Goal: Information Seeking & Learning: Find specific fact

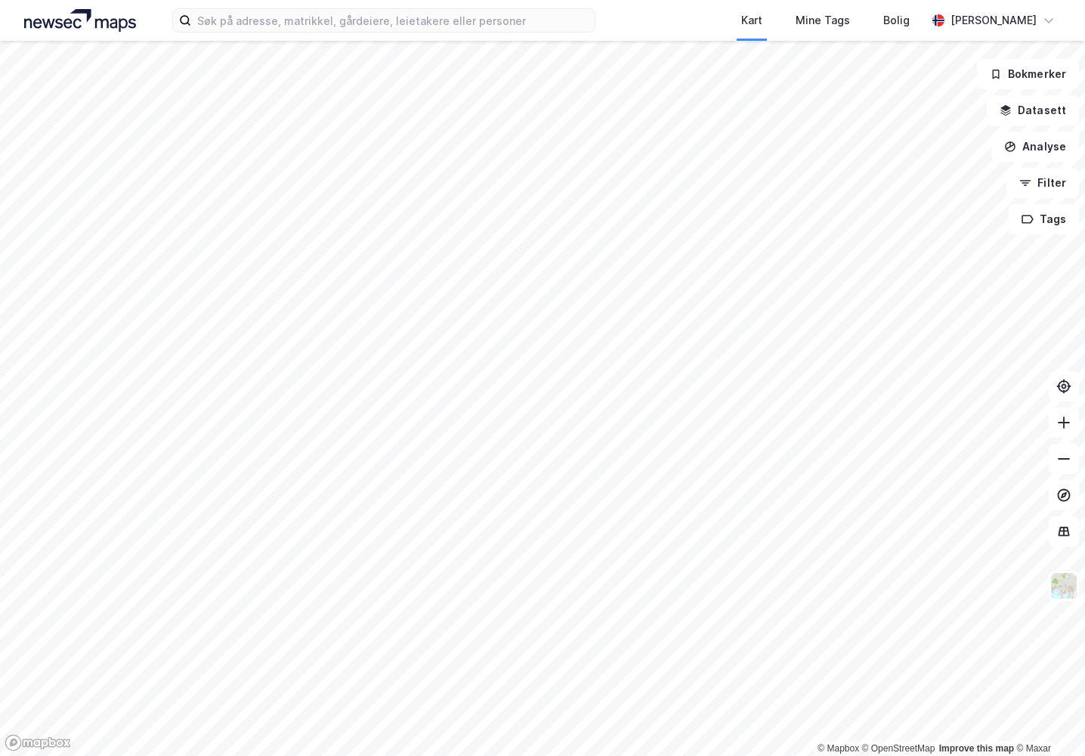
click at [0, 79] on html "Kart Mine Tags [PERSON_NAME] © Mapbox © OpenStreetMap Improve this map © Maxar …" at bounding box center [542, 378] width 1085 height 756
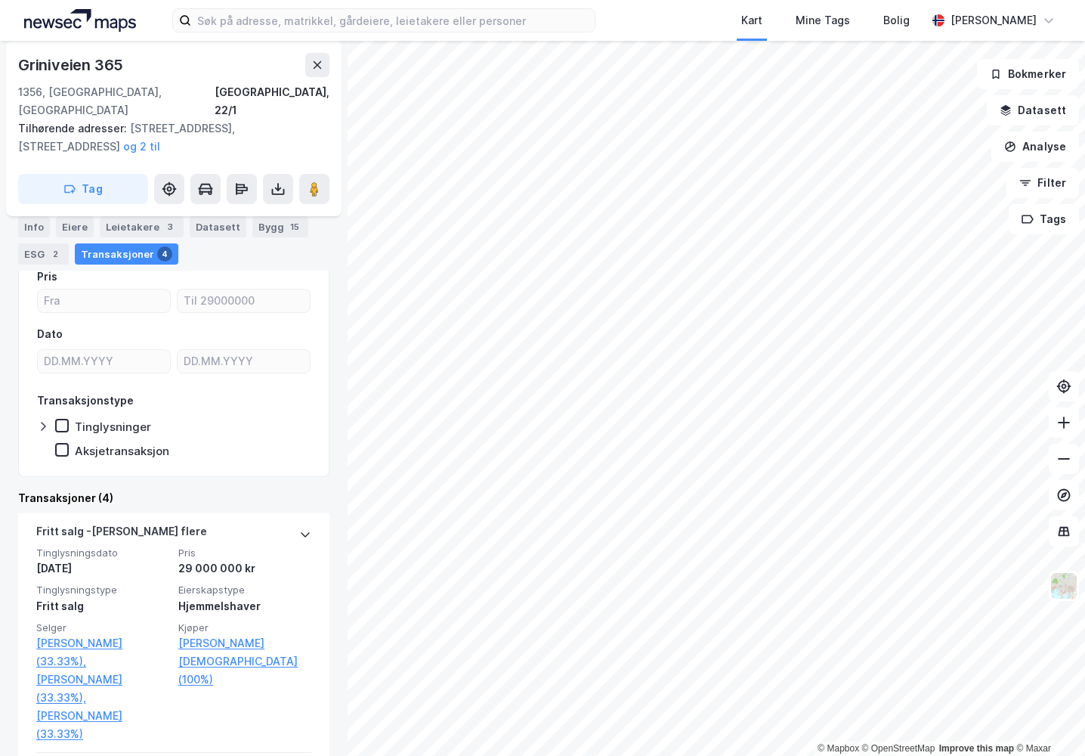
scroll to position [151, 0]
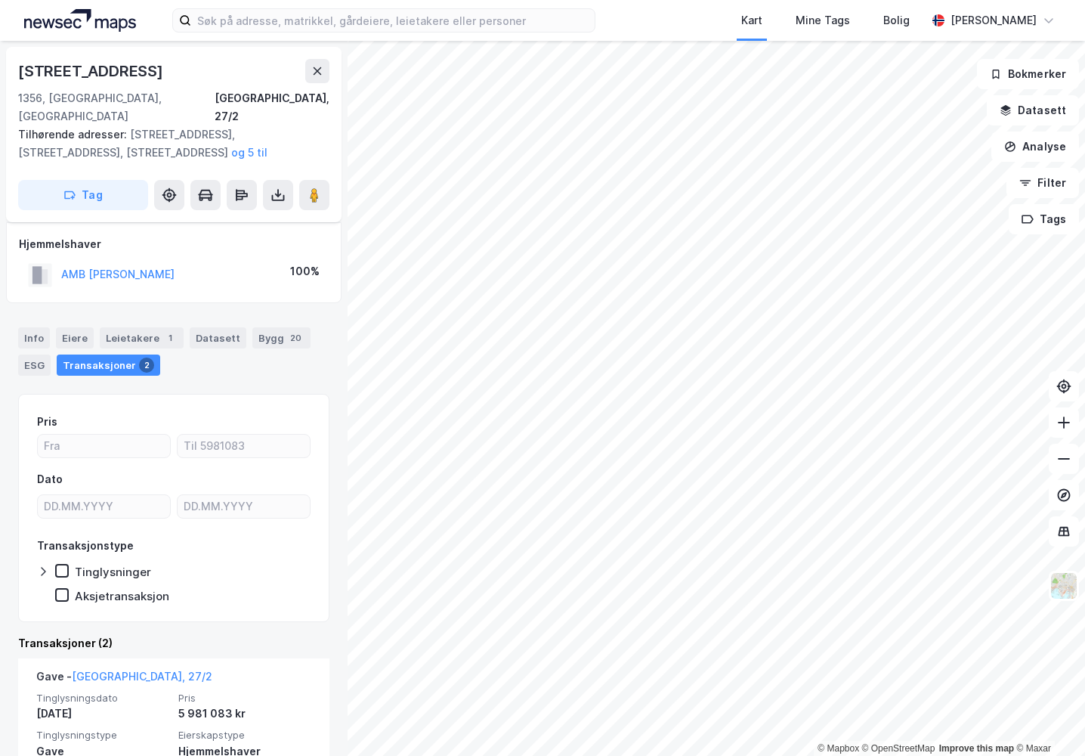
scroll to position [151, 0]
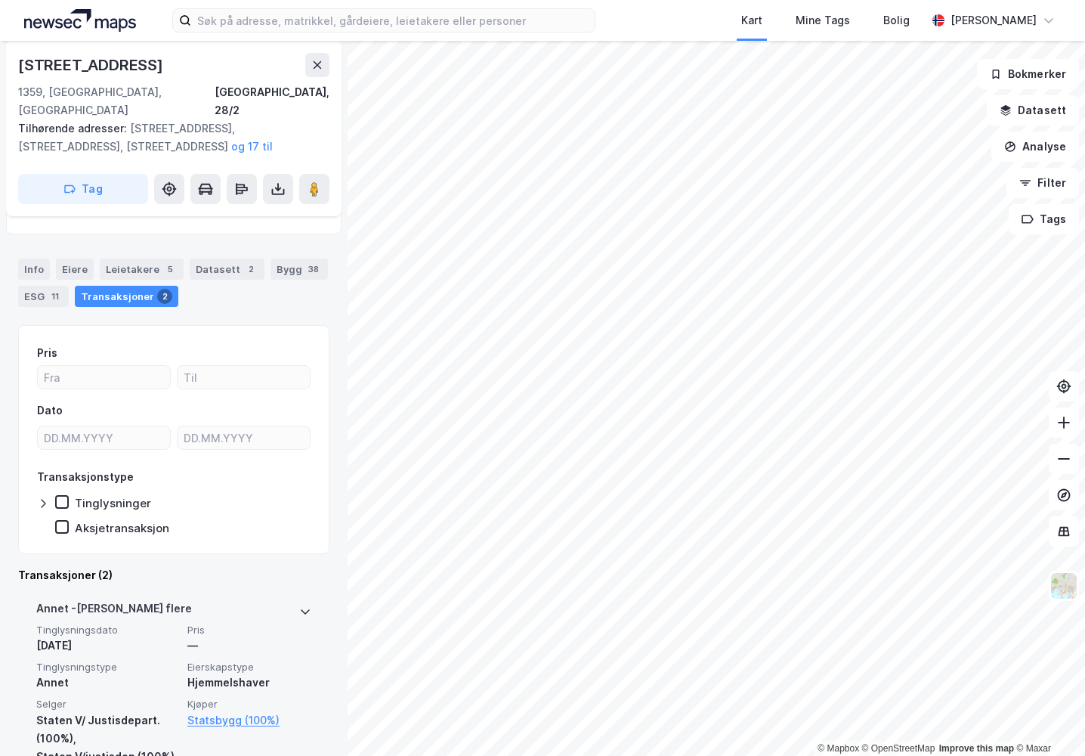
scroll to position [151, 0]
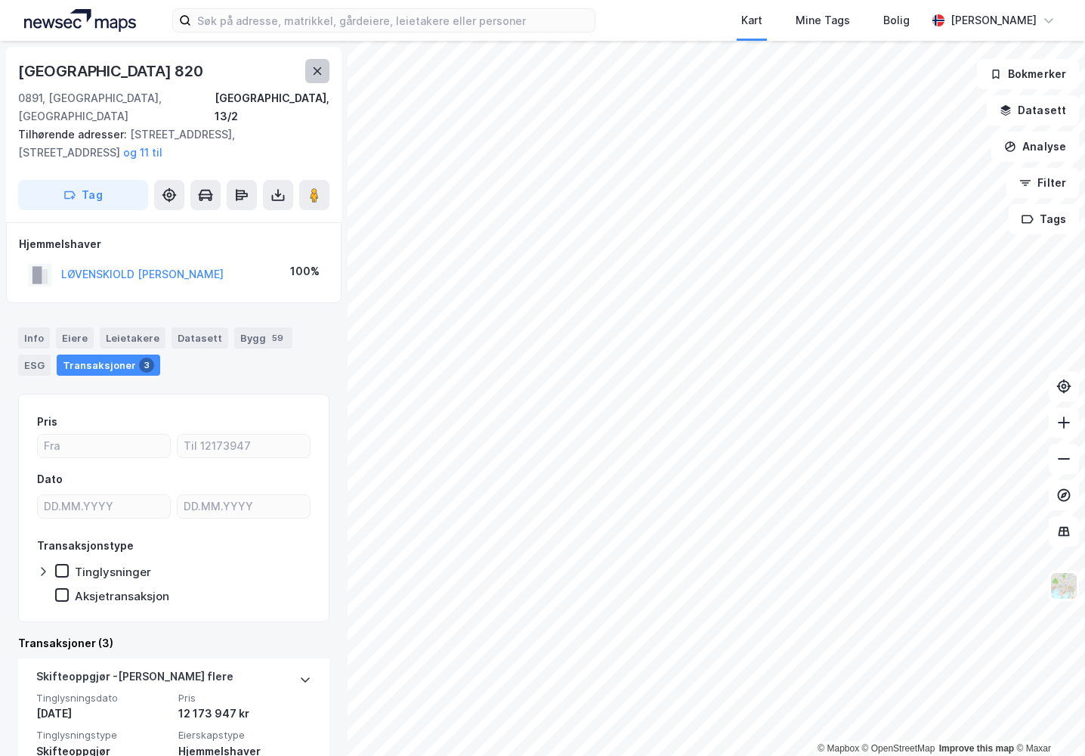
click at [317, 70] on icon at bounding box center [318, 71] width 8 height 8
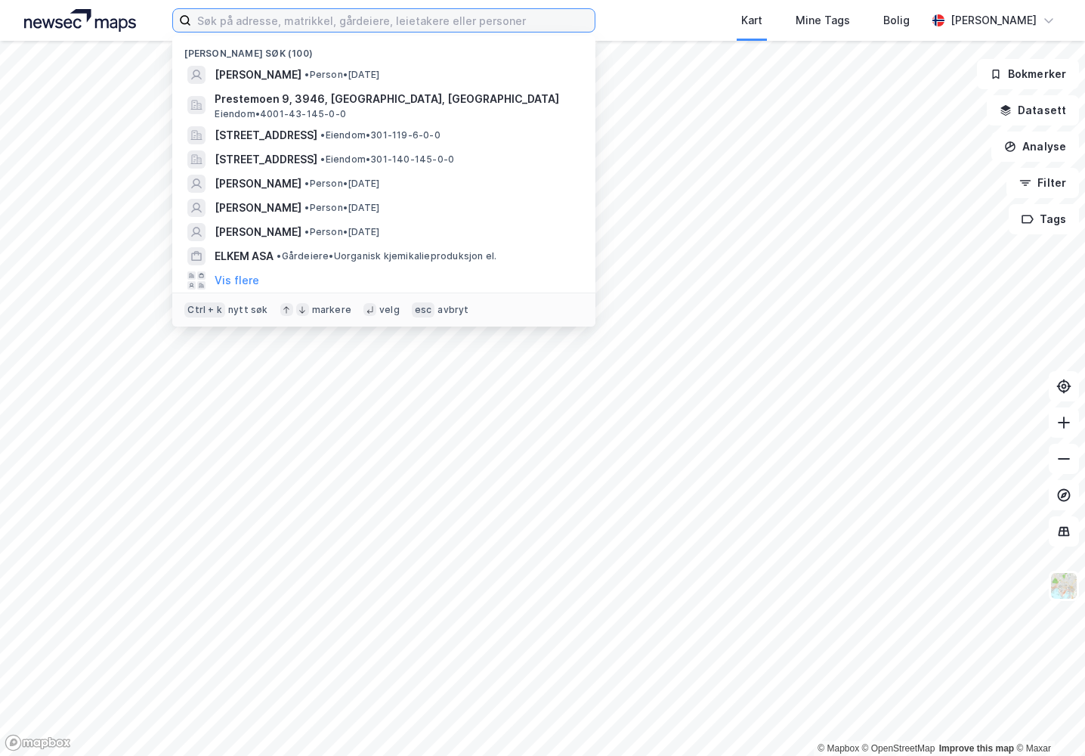
click at [314, 25] on input at bounding box center [393, 20] width 404 height 23
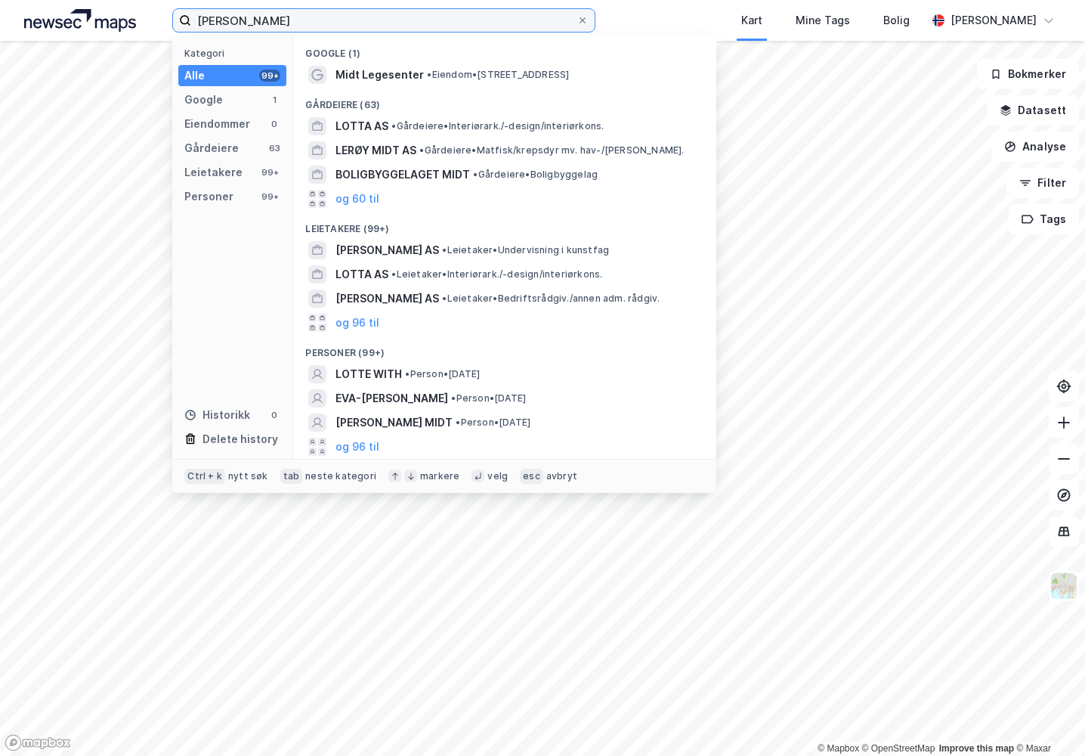
type input "[PERSON_NAME]"
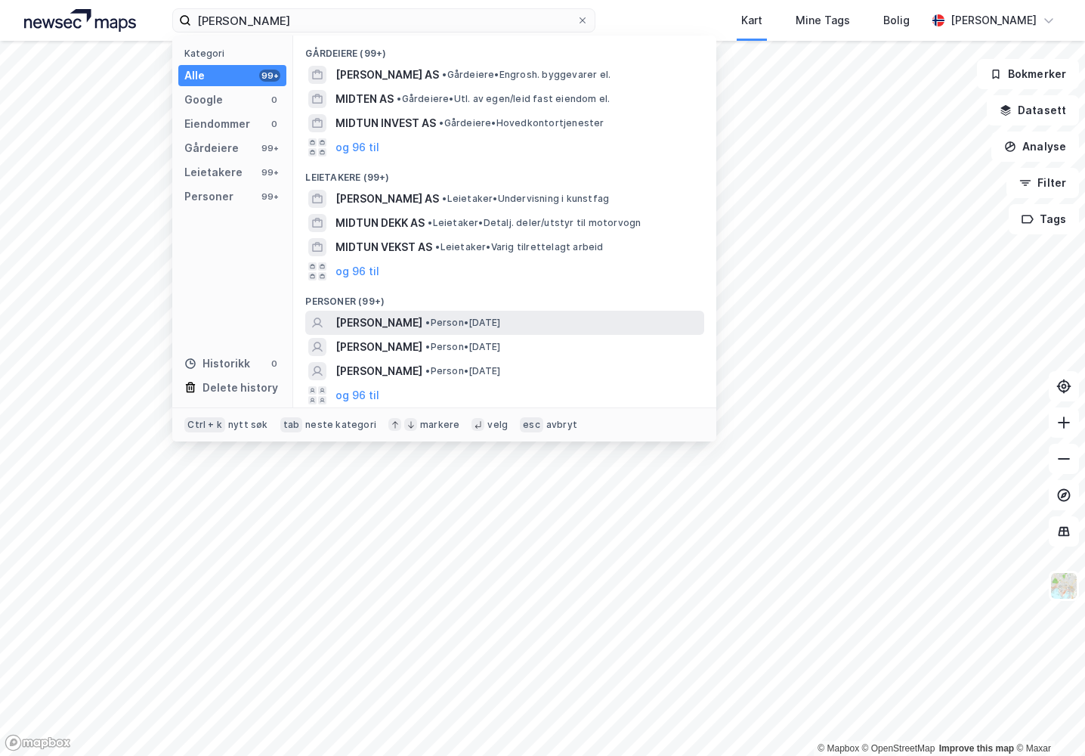
click at [415, 320] on span "[PERSON_NAME]" at bounding box center [379, 323] width 87 height 18
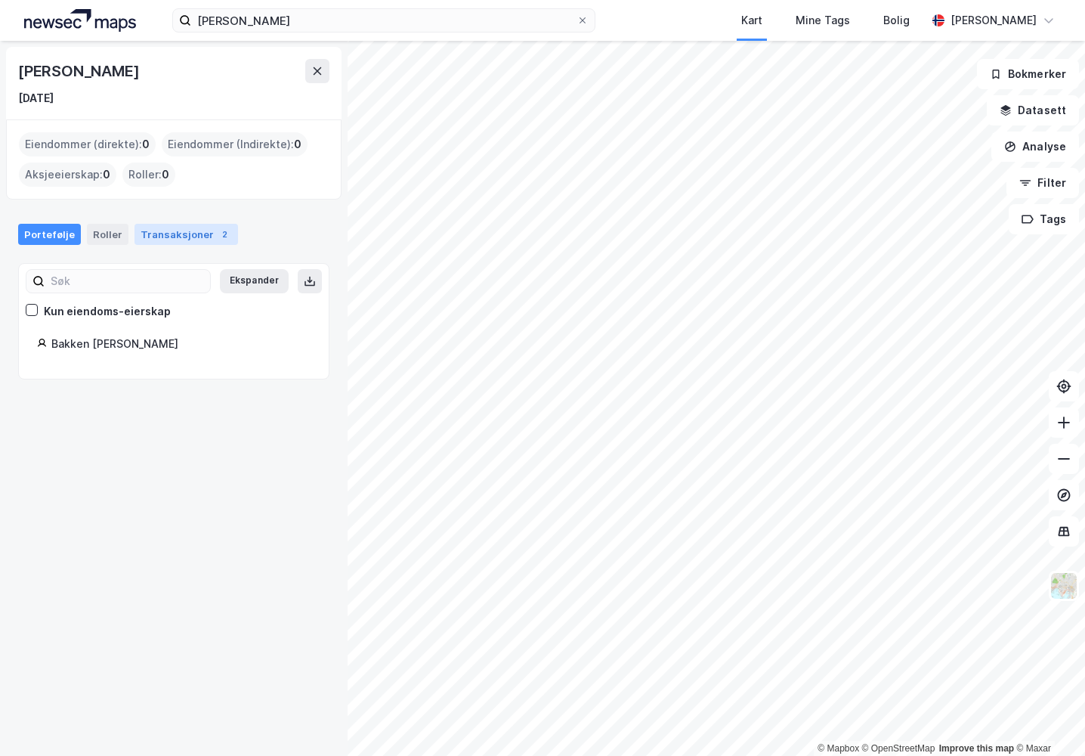
click at [164, 238] on div "Transaksjoner 2" at bounding box center [187, 234] width 104 height 21
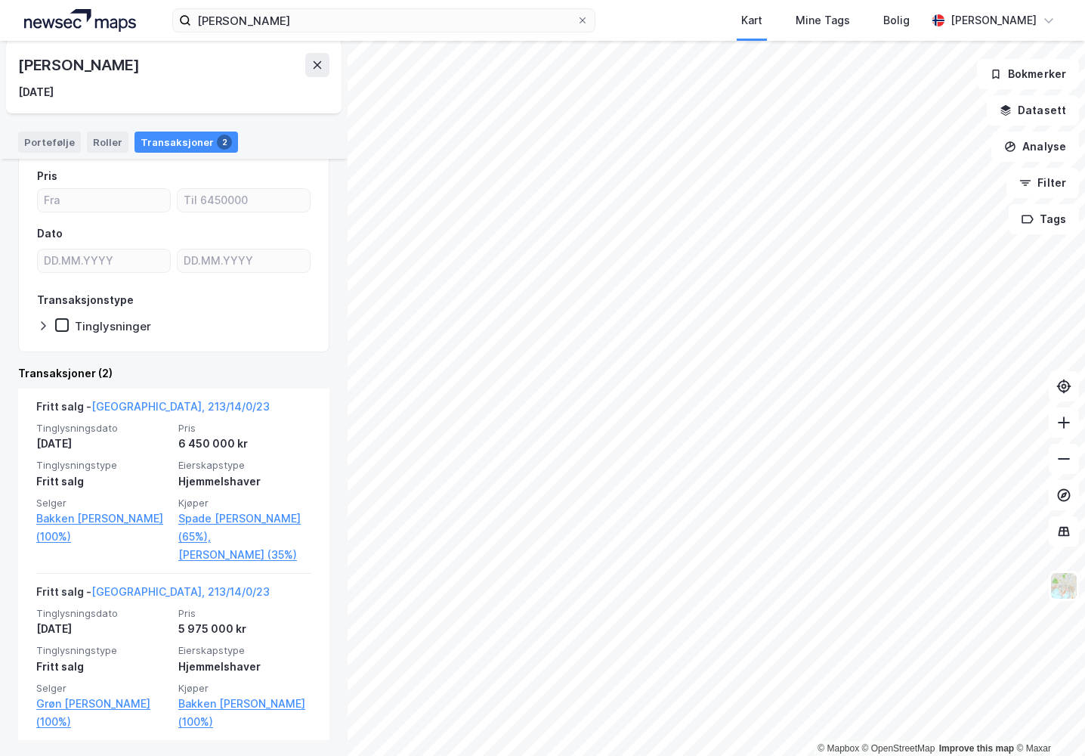
scroll to position [135, 0]
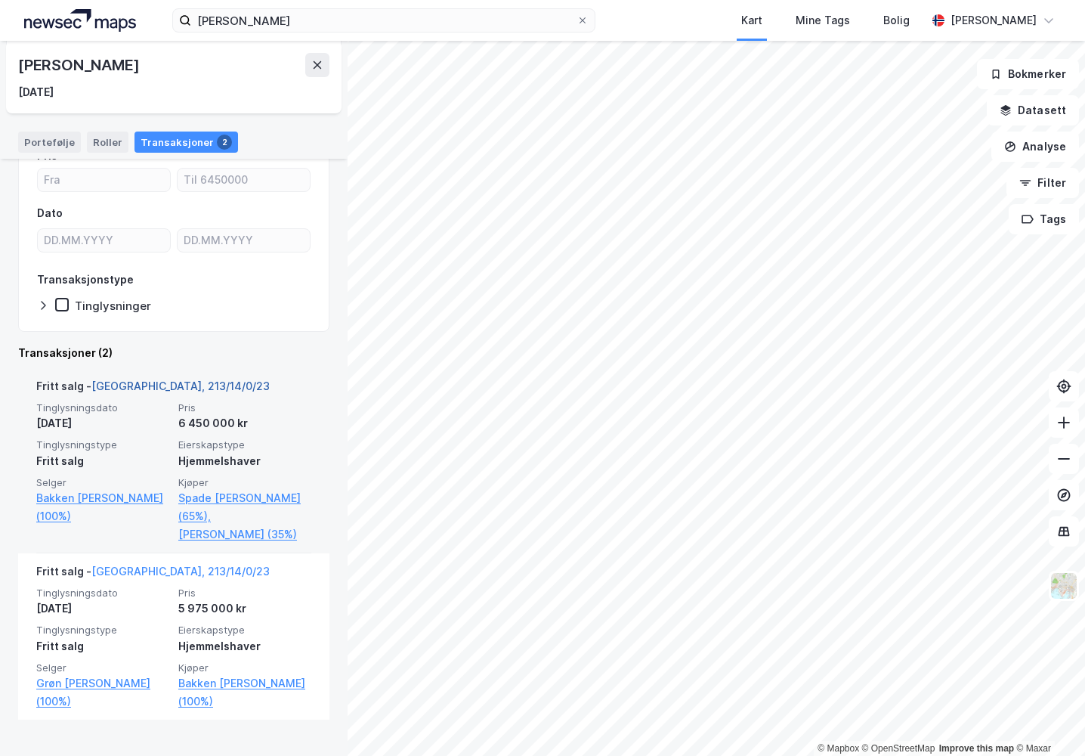
click at [135, 382] on link "[GEOGRAPHIC_DATA], 213/14/0/23" at bounding box center [180, 385] width 178 height 13
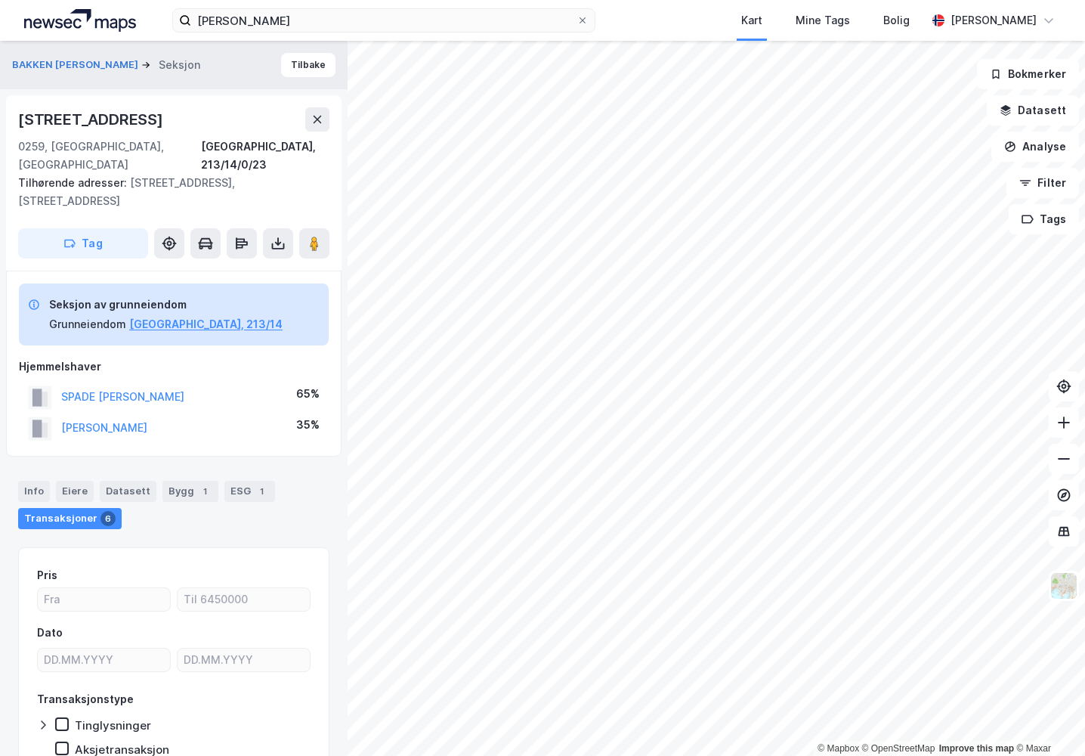
scroll to position [38, 0]
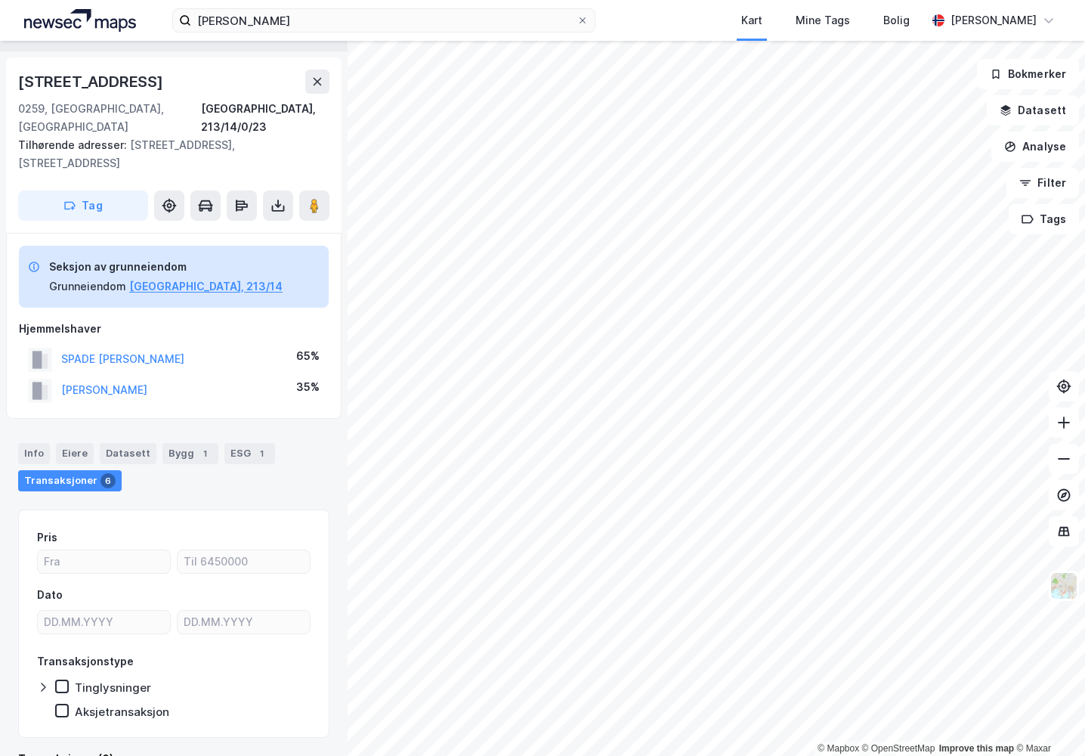
drag, startPoint x: 162, startPoint y: 82, endPoint x: 17, endPoint y: 74, distance: 145.3
click at [17, 74] on div "[STREET_ADDRESS], 213/14/0/23 Tilhørende adresser: [STREET_ADDRESS], [STREET_AD…" at bounding box center [174, 144] width 336 height 175
copy div "[STREET_ADDRESS]"
click at [582, 14] on div at bounding box center [582, 20] width 9 height 12
click at [577, 14] on input "[PERSON_NAME]" at bounding box center [383, 20] width 385 height 23
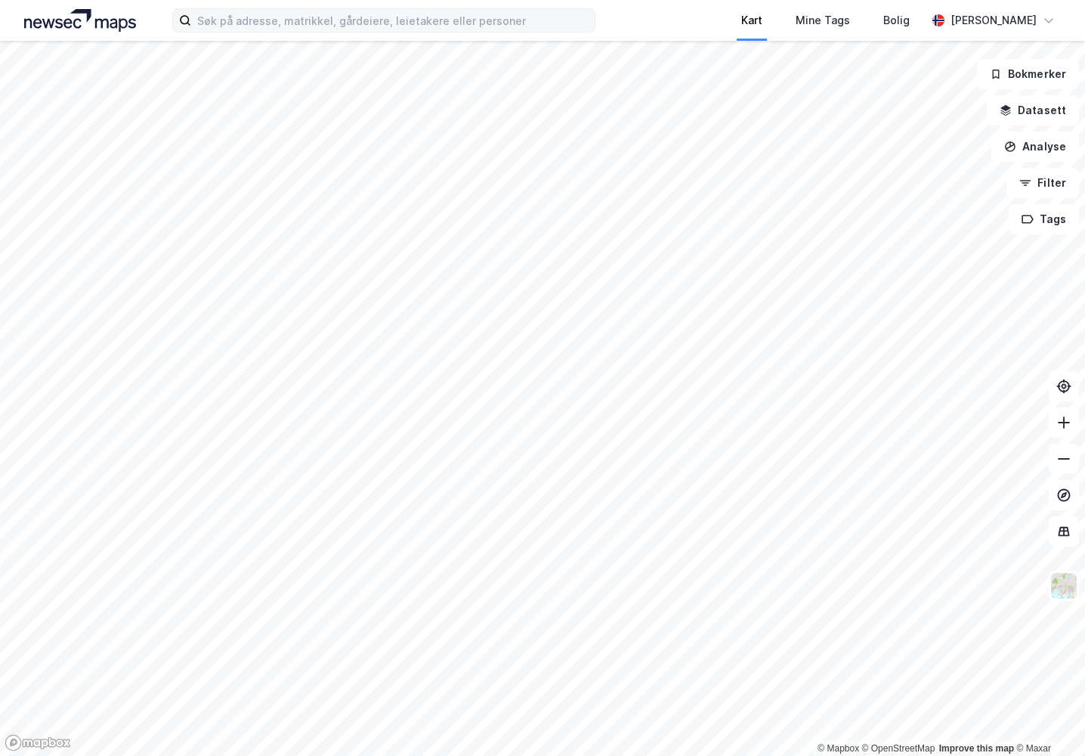
drag, startPoint x: 616, startPoint y: 14, endPoint x: 735, endPoint y: 2, distance: 119.3
click at [616, 13] on div "Kart Mine Tags [PERSON_NAME]" at bounding box center [542, 20] width 1085 height 41
click at [243, 23] on input at bounding box center [393, 20] width 404 height 23
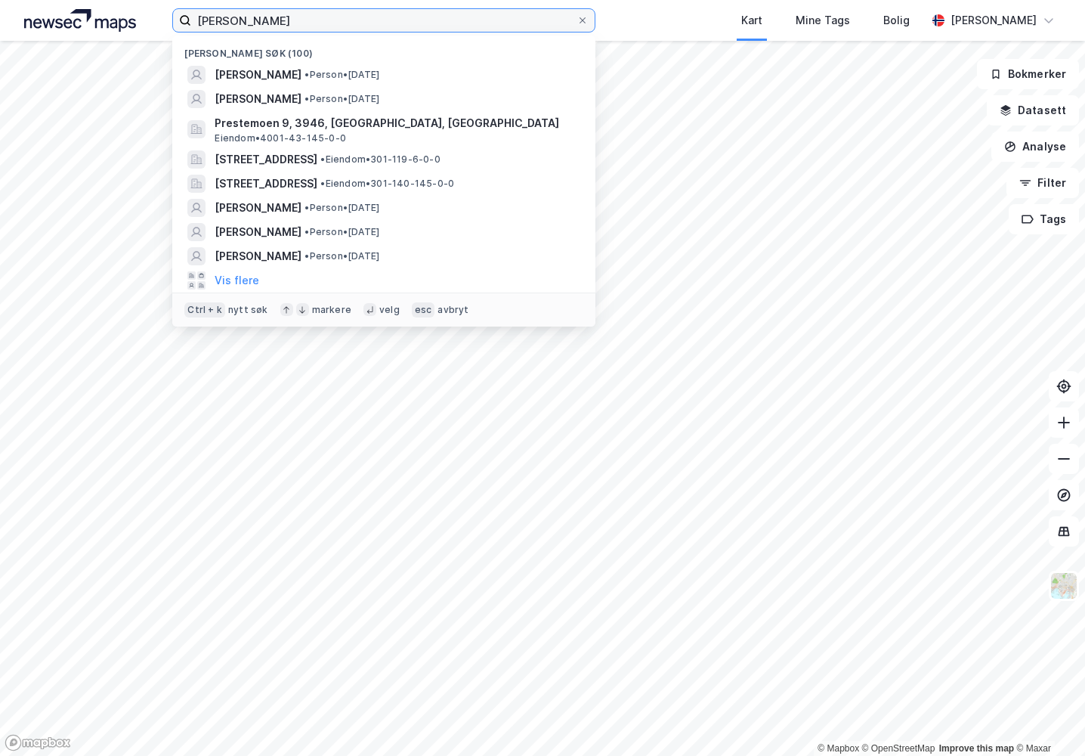
type input "[PERSON_NAME]"
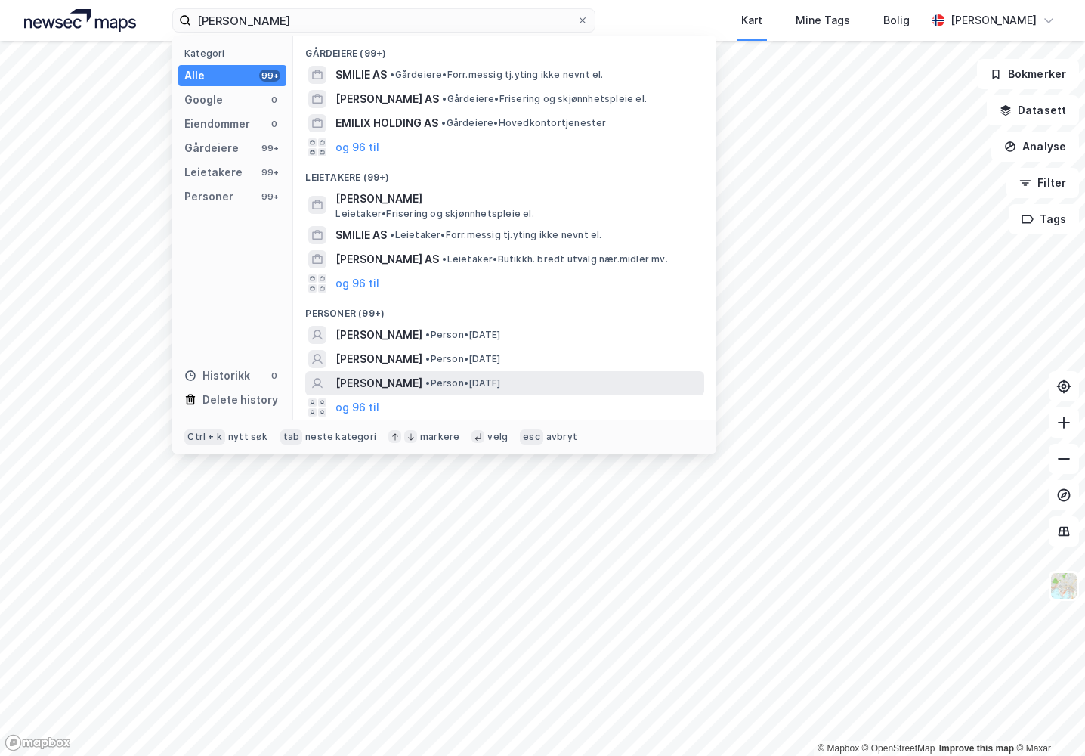
click at [469, 382] on span "• Person • [DATE]" at bounding box center [462, 383] width 75 height 12
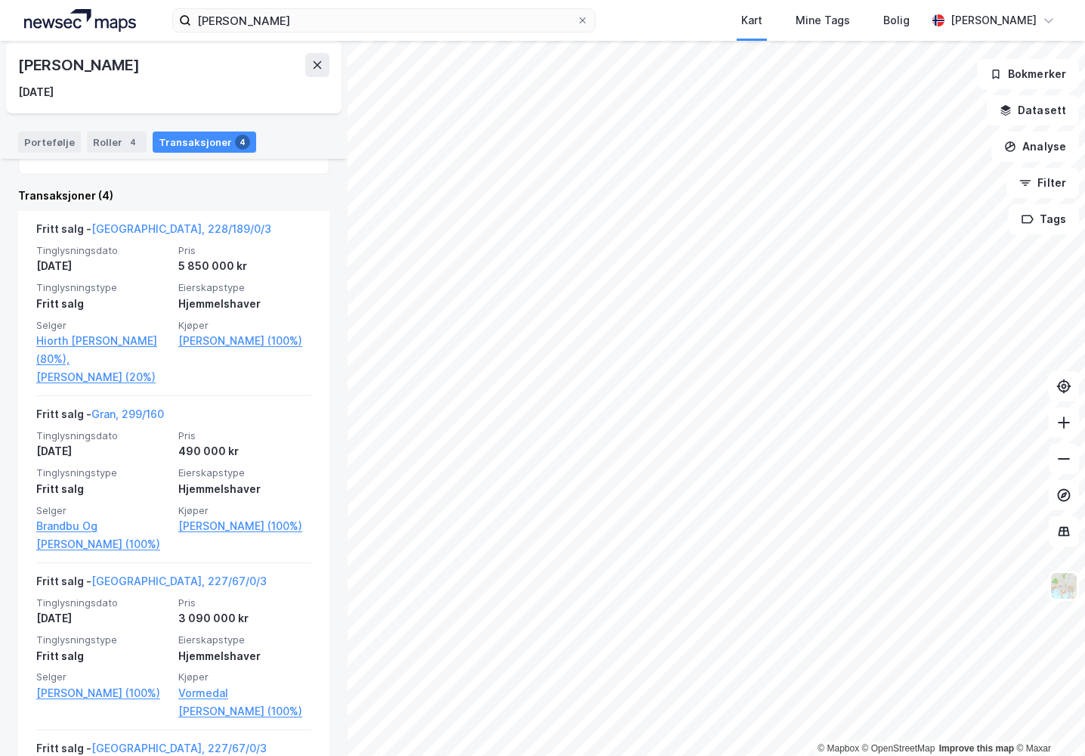
scroll to position [149, 0]
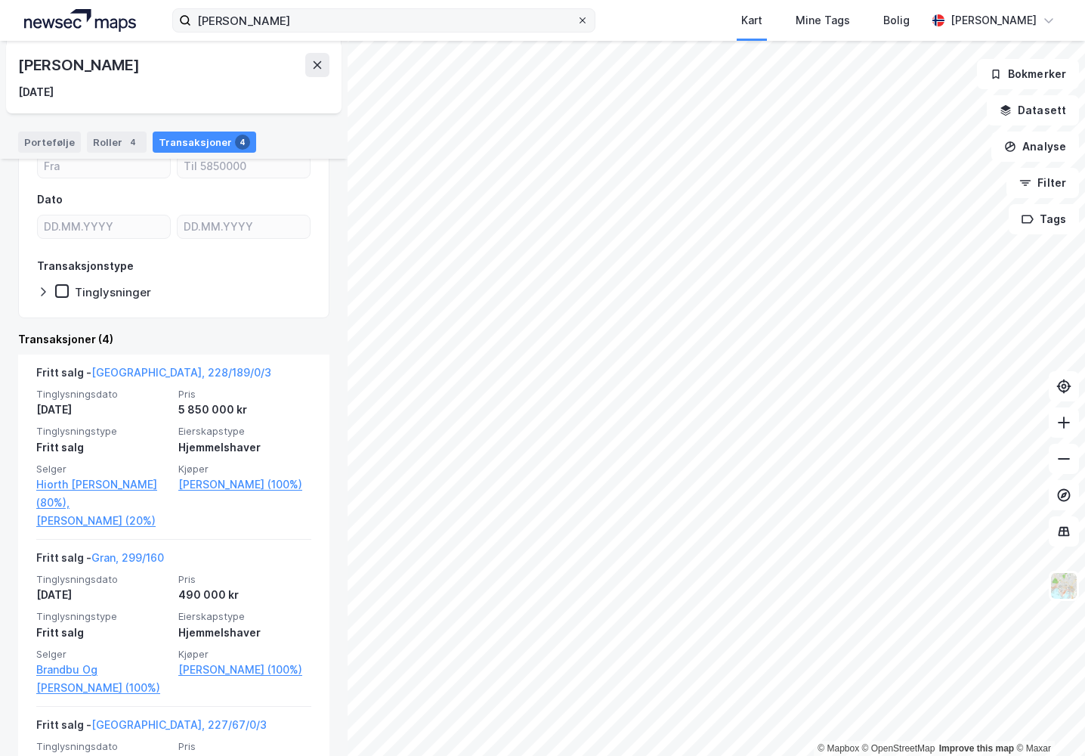
click at [582, 21] on icon at bounding box center [583, 20] width 6 height 6
click at [577, 21] on input "[PERSON_NAME]" at bounding box center [383, 20] width 385 height 23
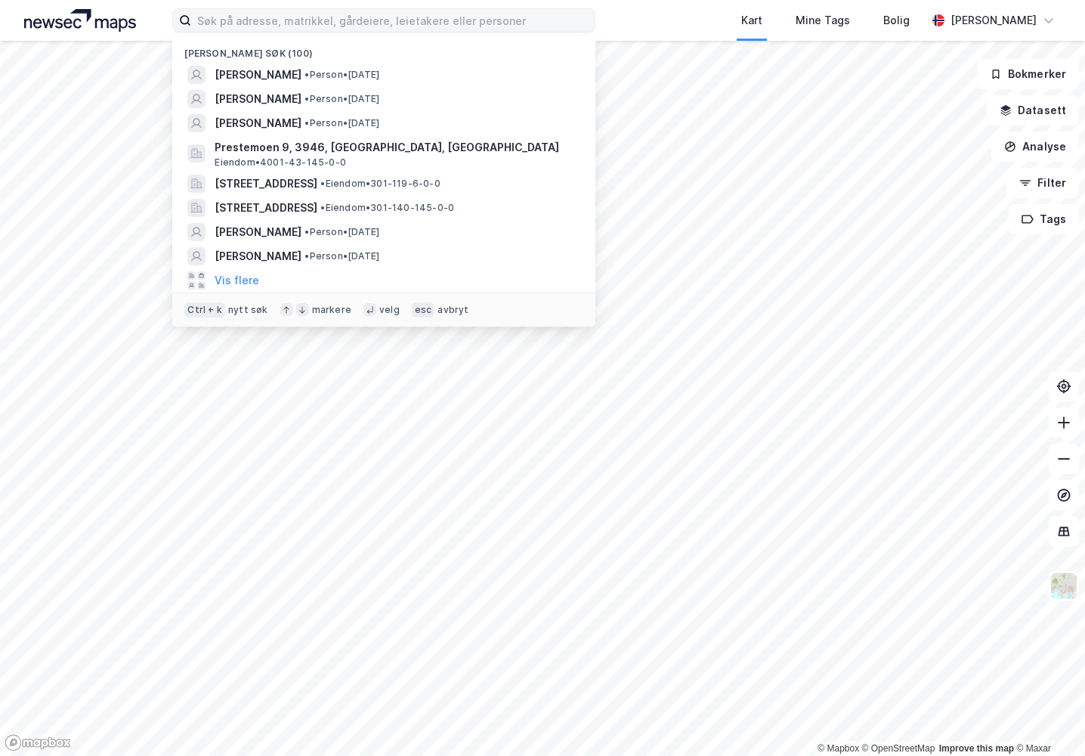
click at [619, 18] on div "[PERSON_NAME] søk (100) [PERSON_NAME] • Person • [DATE] [PERSON_NAME] • Person …" at bounding box center [542, 20] width 1085 height 41
